Goal: Use online tool/utility: Utilize a website feature to perform a specific function

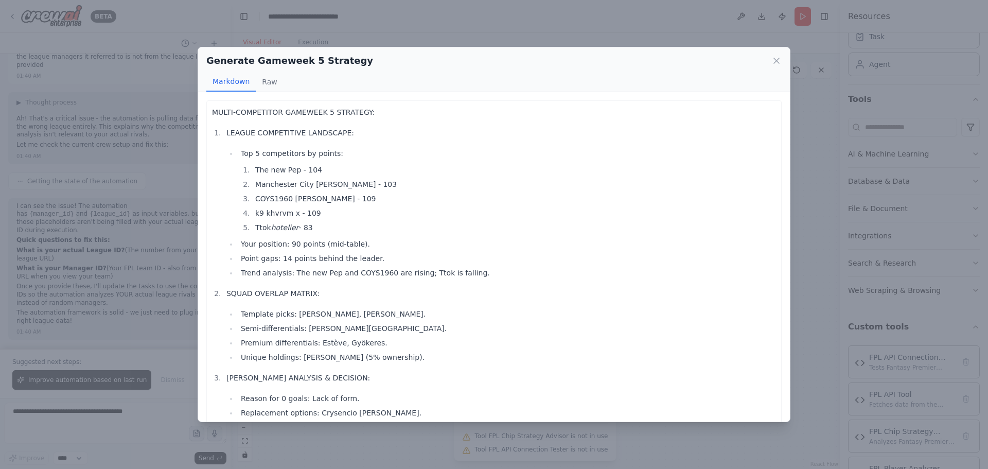
drag, startPoint x: 254, startPoint y: 169, endPoint x: 314, endPoint y: 226, distance: 83.0
click at [314, 226] on ol "The new Pep - 104 Manchester City [PERSON_NAME] - 103 COYS1960 [PERSON_NAME] - …" at bounding box center [508, 199] width 535 height 70
copy ol "The new Pep - 104 Manchester City [PERSON_NAME] - 103 COYS1960 [PERSON_NAME] - …"
click at [781, 68] on div "Generate Gameweek 5 Strategy Markdown Raw" at bounding box center [494, 69] width 592 height 45
click at [777, 60] on icon at bounding box center [776, 60] width 5 height 5
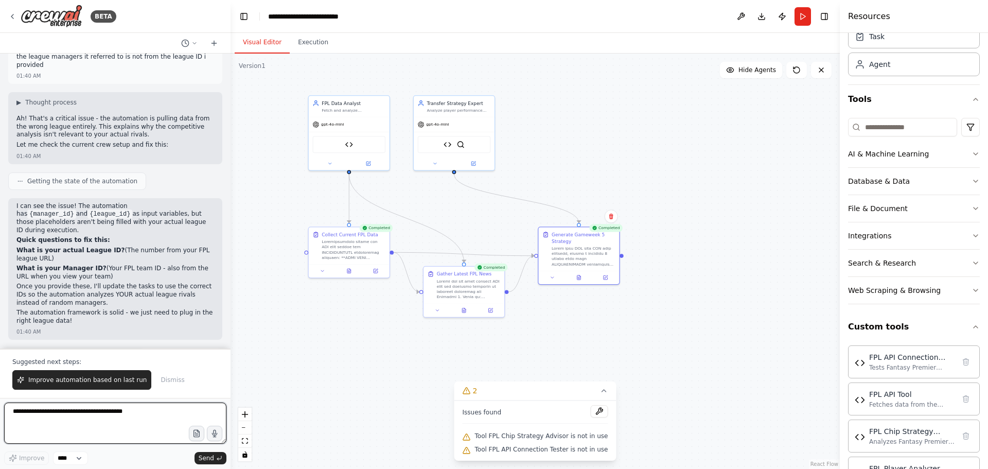
click at [88, 415] on textarea at bounding box center [115, 422] width 222 height 41
paste textarea "**********"
type textarea "**********"
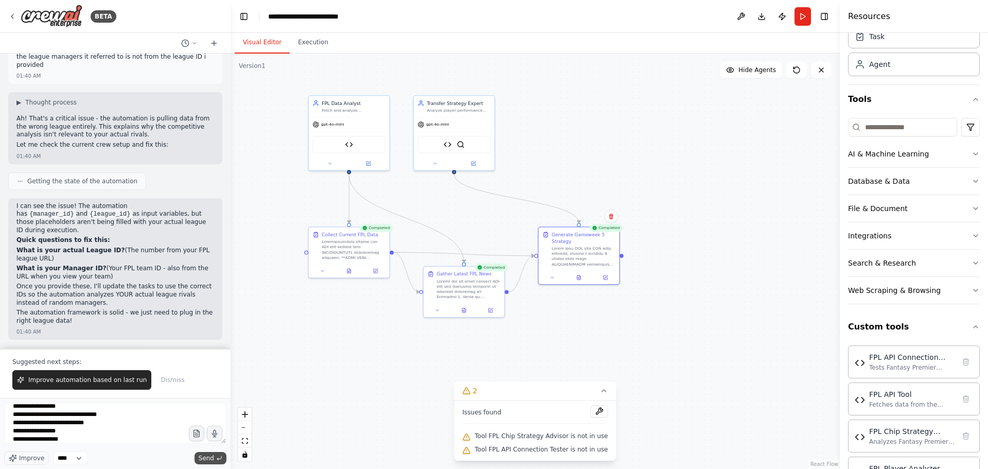
click at [211, 457] on span "Send" at bounding box center [206, 458] width 15 height 8
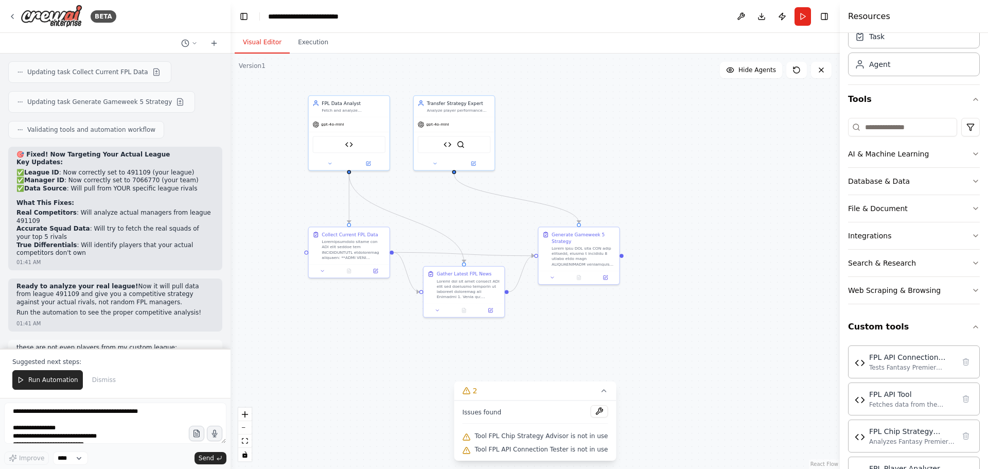
scroll to position [10779, 0]
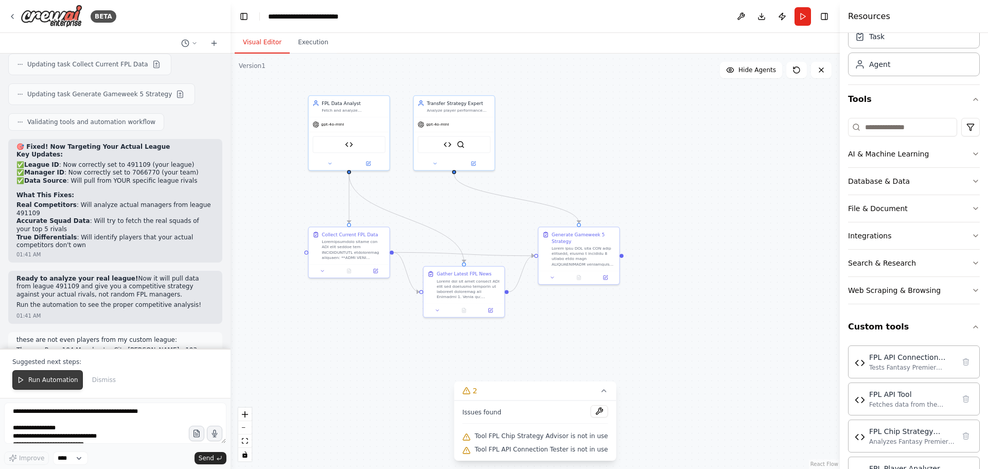
click at [44, 380] on span "Run Automation" at bounding box center [53, 380] width 50 height 8
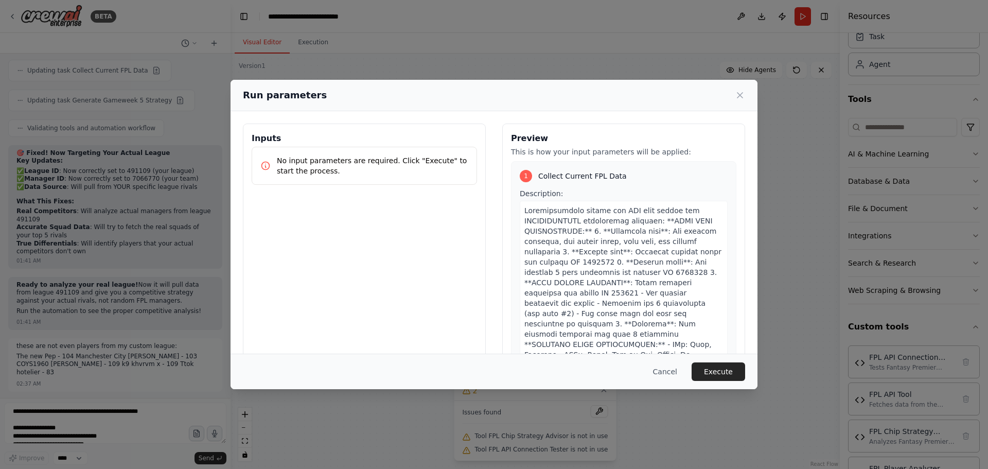
scroll to position [10781, 0]
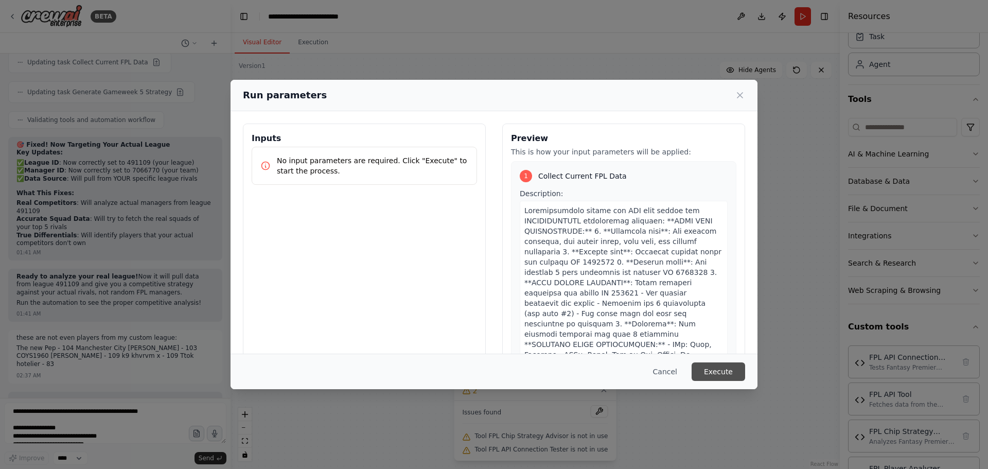
click at [709, 370] on button "Execute" at bounding box center [719, 371] width 54 height 19
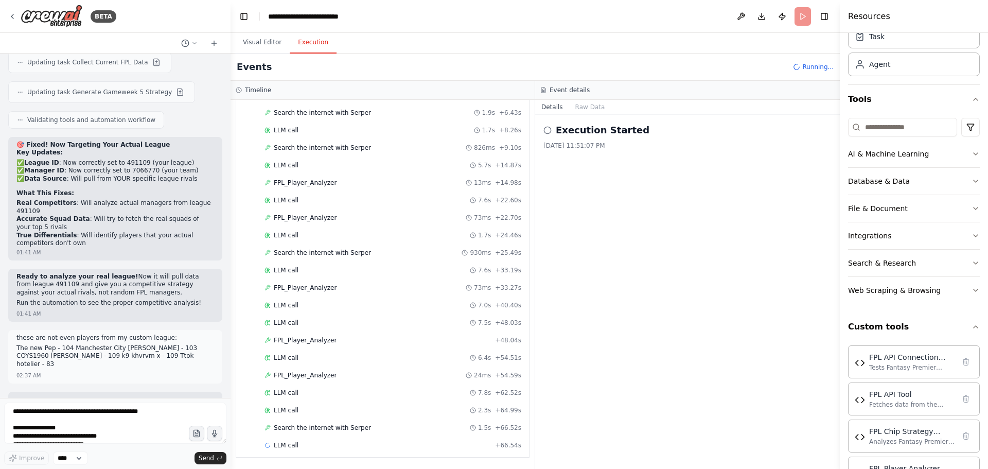
scroll to position [460, 0]
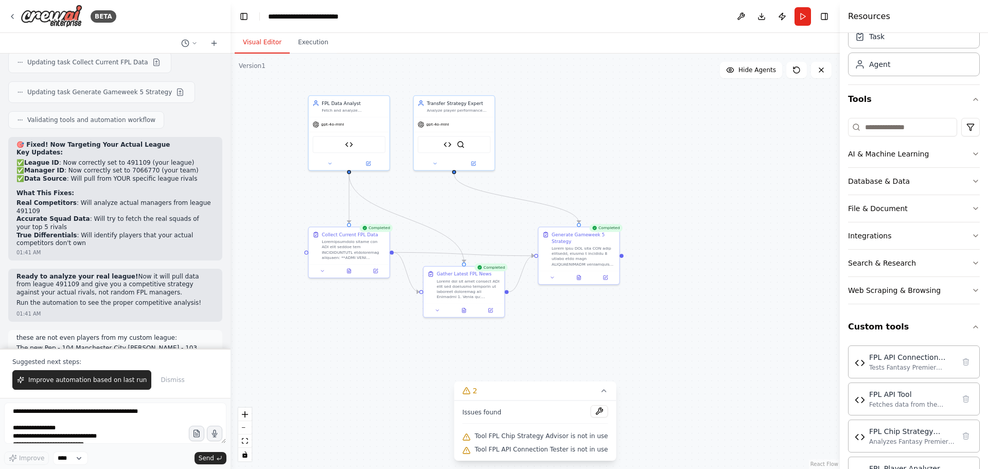
click at [259, 41] on button "Visual Editor" at bounding box center [262, 43] width 55 height 22
click at [582, 278] on button at bounding box center [579, 276] width 28 height 8
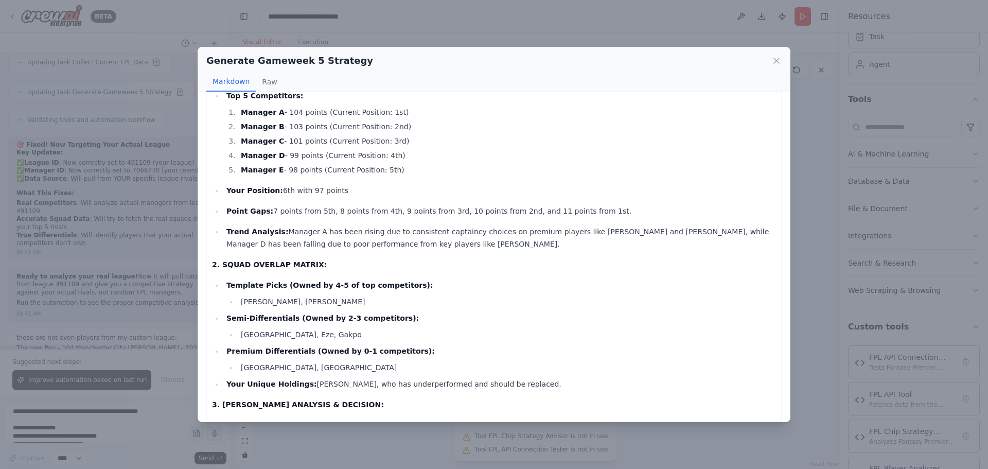
scroll to position [58, 0]
